Goal: Transaction & Acquisition: Purchase product/service

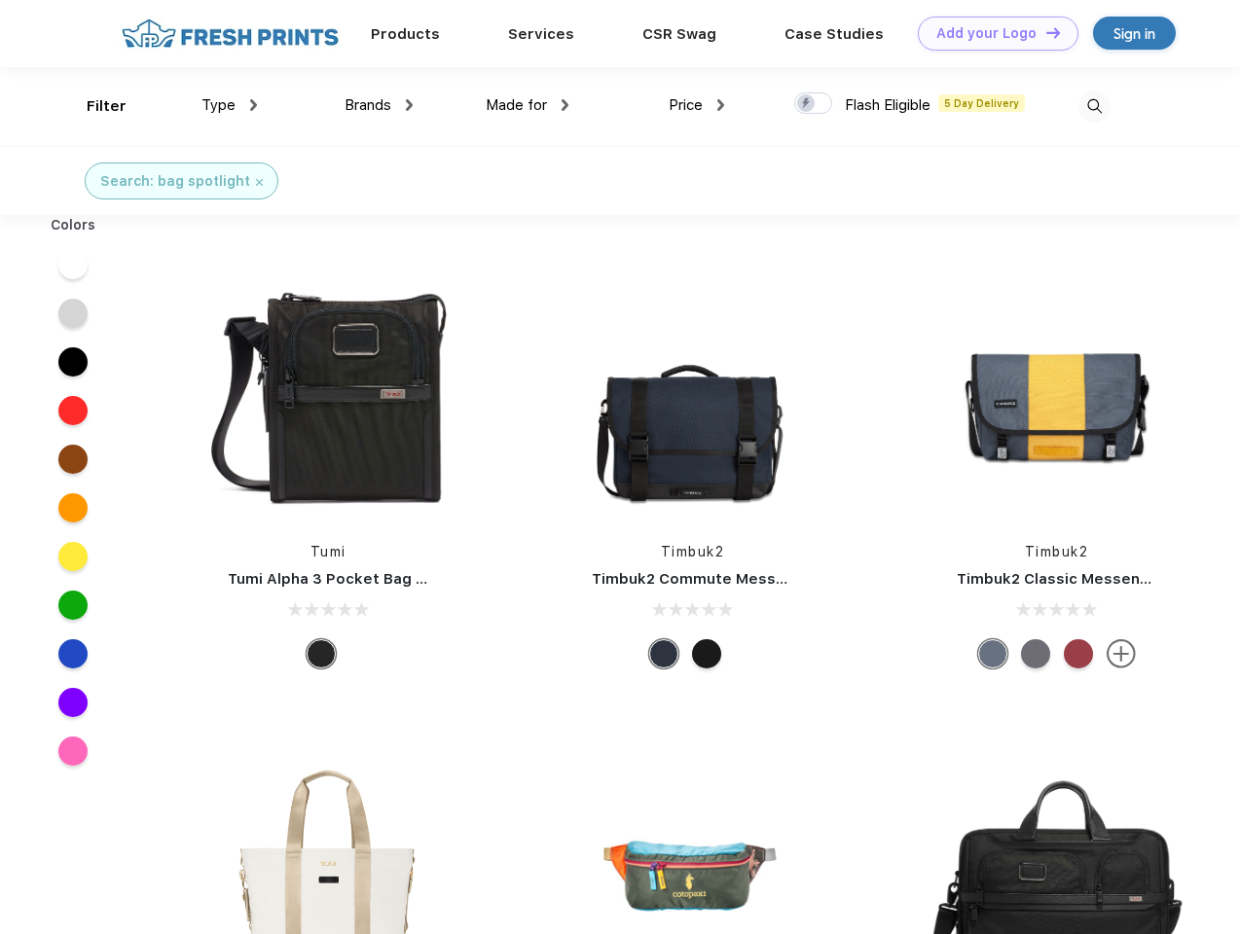
click at [991, 33] on link "Add your Logo Design Tool" at bounding box center [998, 34] width 161 height 34
click at [0, 0] on div "Design Tool" at bounding box center [0, 0] width 0 height 0
click at [1044, 32] on link "Add your Logo Design Tool" at bounding box center [998, 34] width 161 height 34
click at [93, 106] on div "Filter" at bounding box center [107, 106] width 40 height 22
click at [230, 105] on span "Type" at bounding box center [218, 105] width 34 height 18
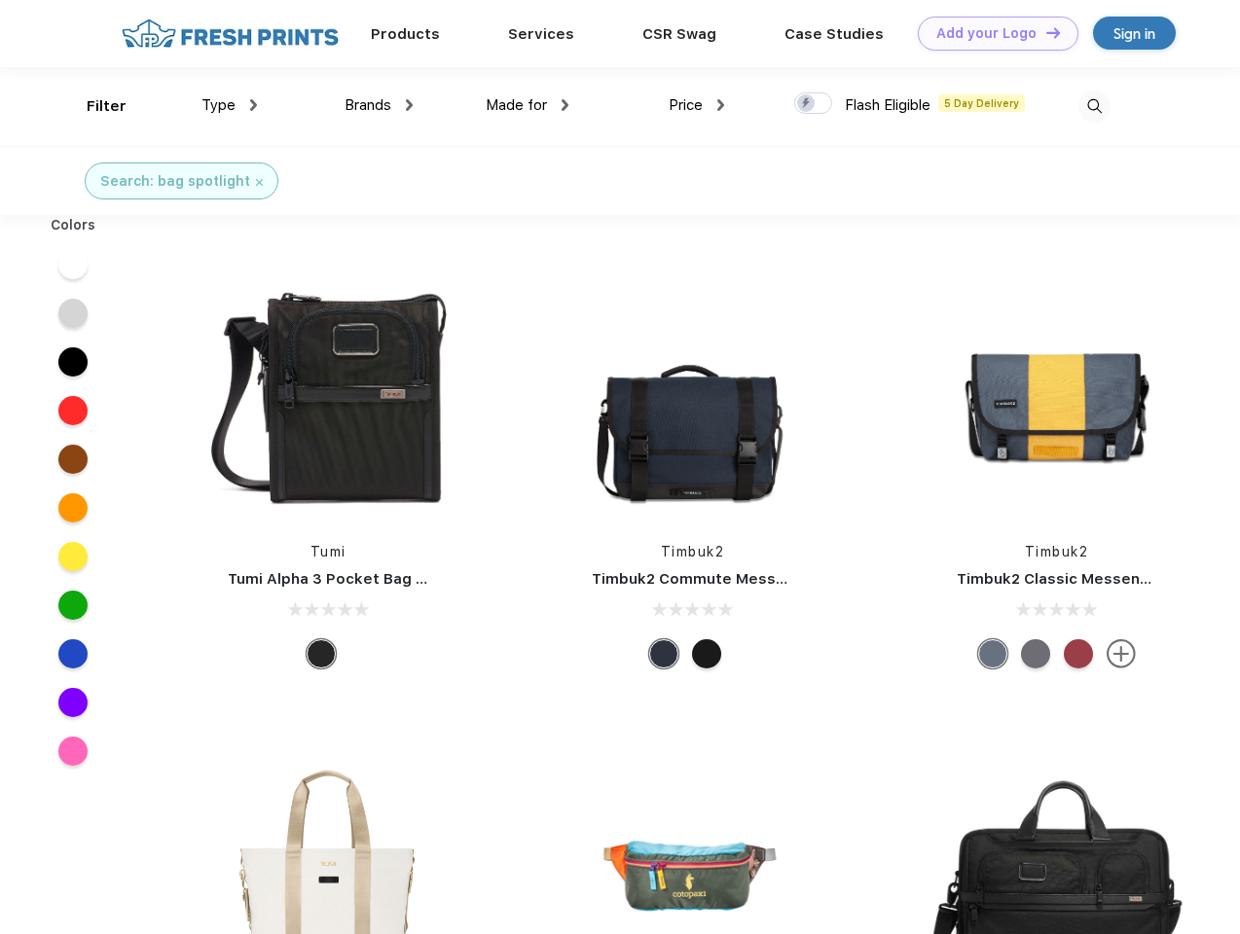
click at [379, 105] on span "Brands" at bounding box center [367, 105] width 47 height 18
click at [527, 105] on span "Made for" at bounding box center [516, 105] width 61 height 18
click at [697, 105] on span "Price" at bounding box center [685, 105] width 34 height 18
click at [813, 104] on div at bounding box center [813, 102] width 38 height 21
click at [807, 104] on input "checkbox" at bounding box center [800, 97] width 13 height 13
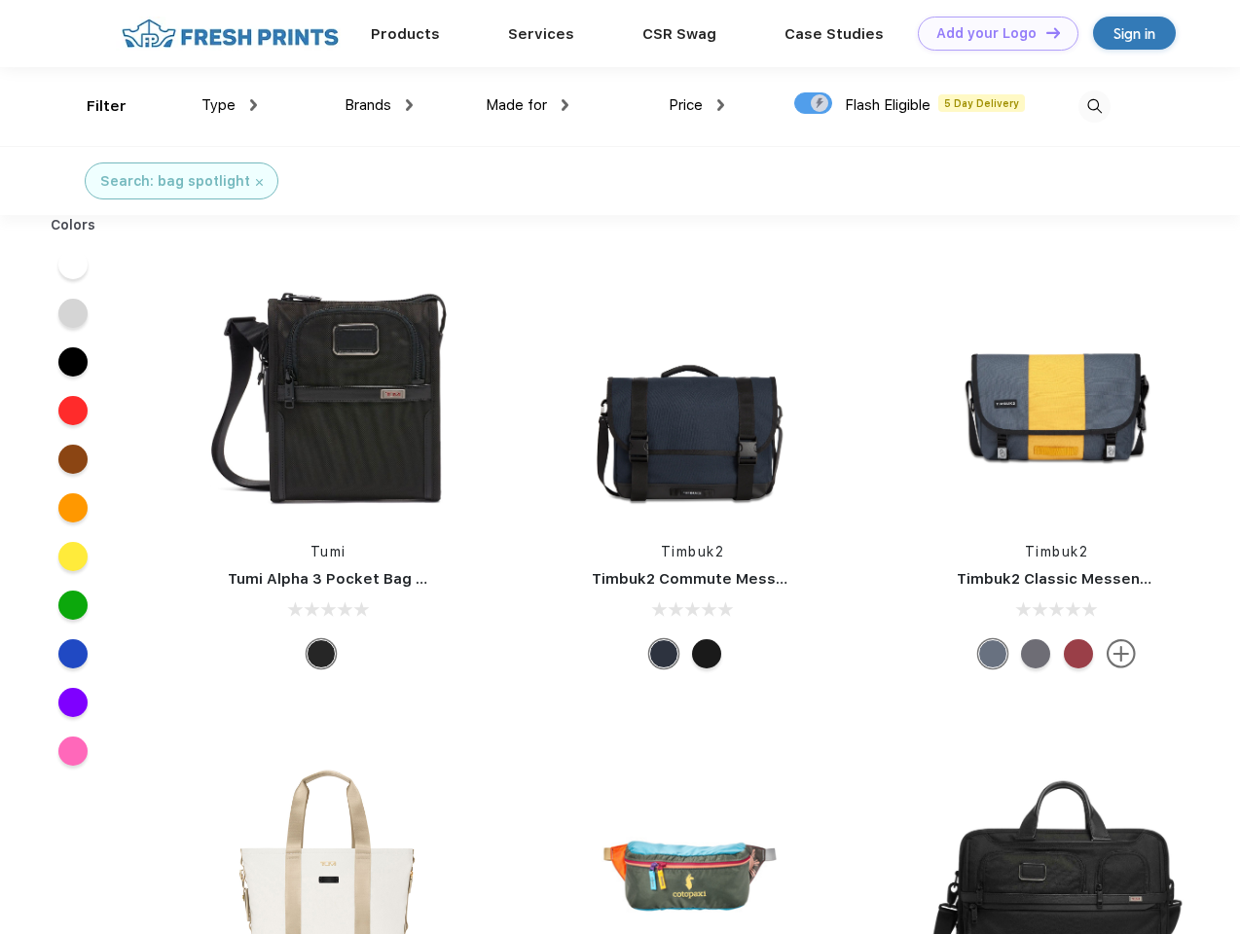
click at [1094, 106] on img at bounding box center [1094, 106] width 32 height 32
